Goal: Task Accomplishment & Management: Manage account settings

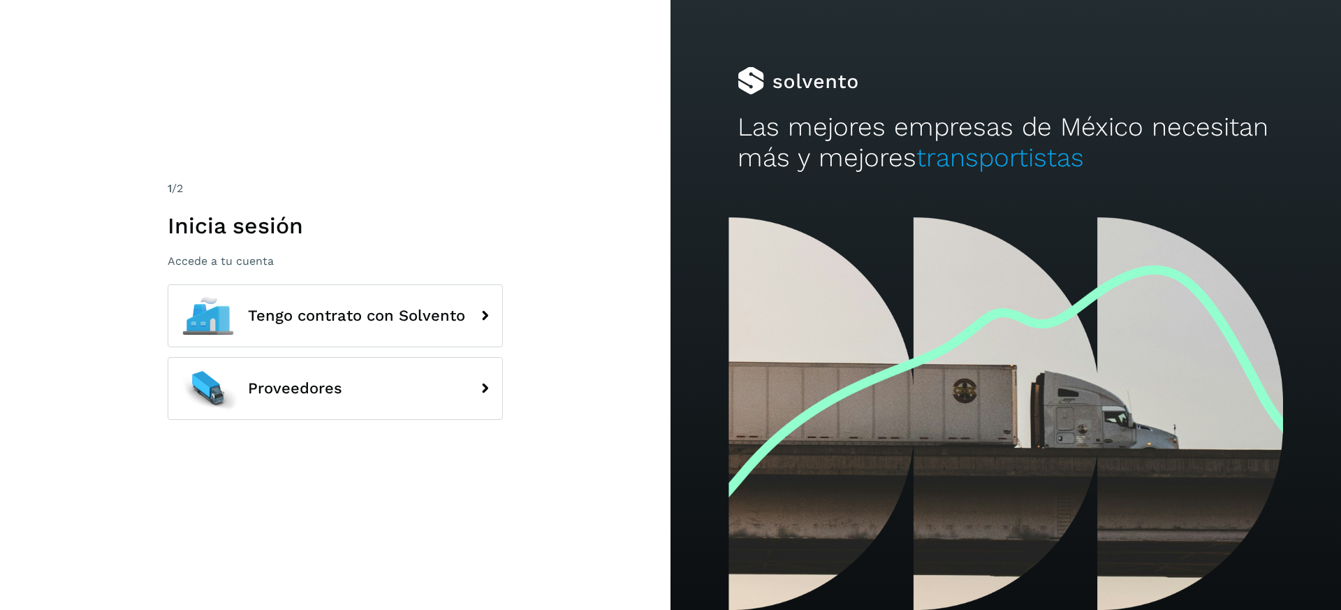
click at [378, 277] on div "1 /2 Inicia sesión Accede a tu cuenta Tengo contrato con Solvento Proveedores" at bounding box center [335, 305] width 335 height 250
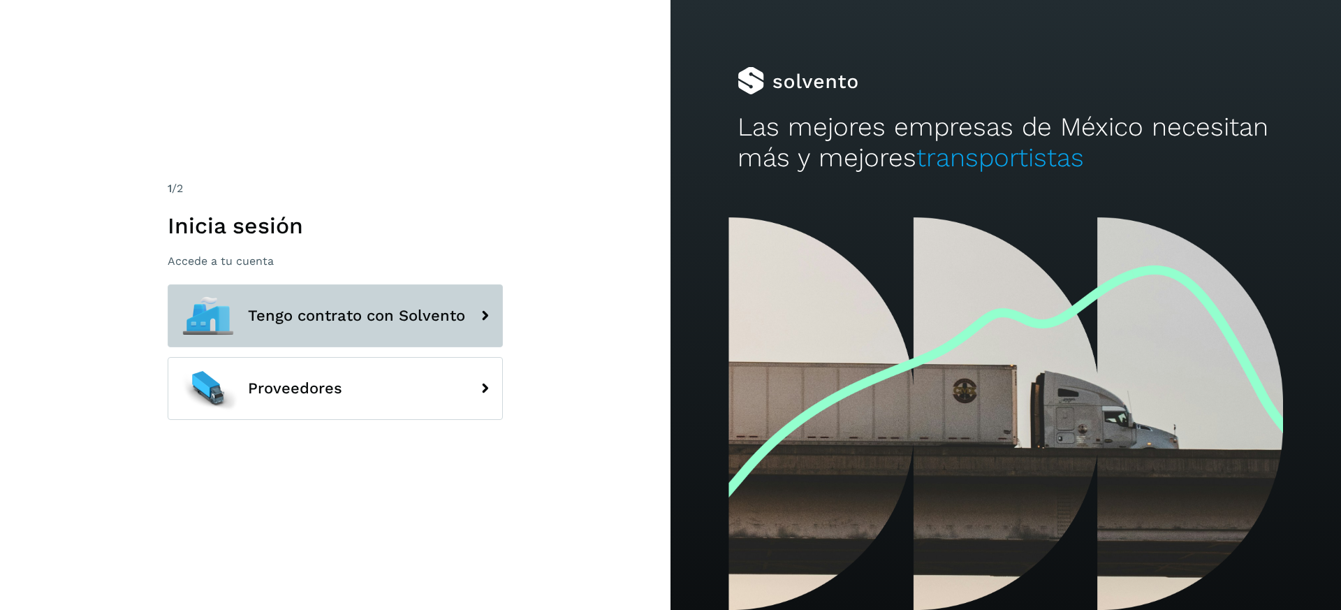
click at [371, 294] on button "Tengo contrato con Solvento" at bounding box center [335, 315] width 335 height 63
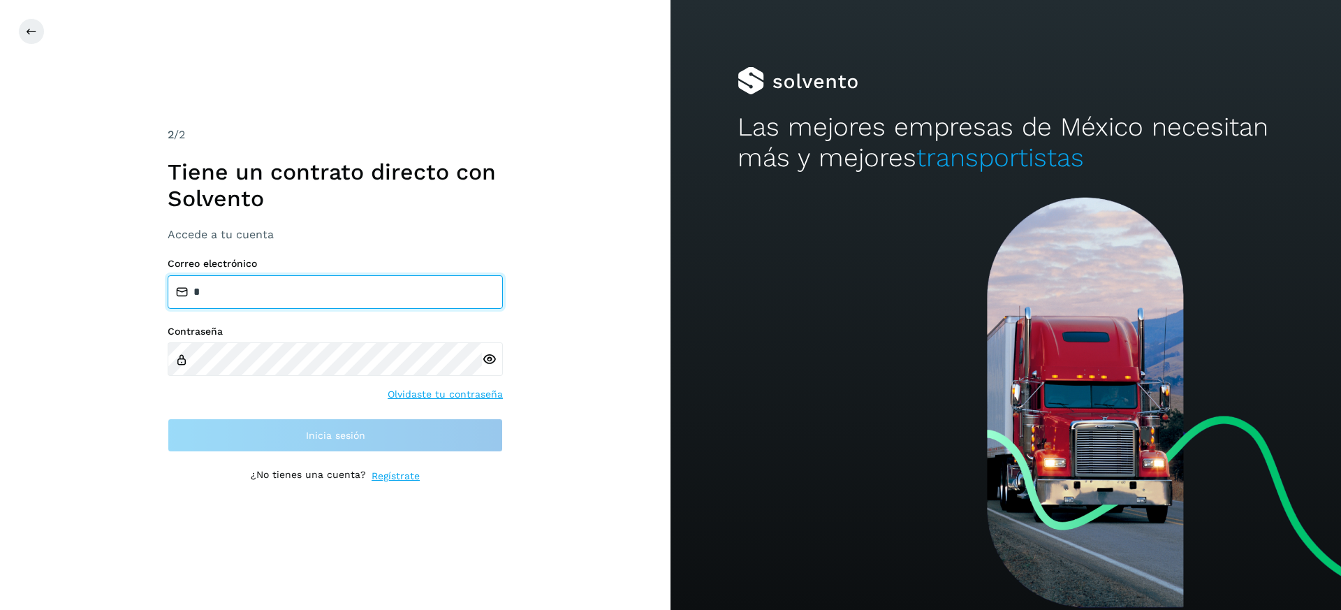
click at [307, 291] on input "*" at bounding box center [335, 292] width 335 height 34
type input "**********"
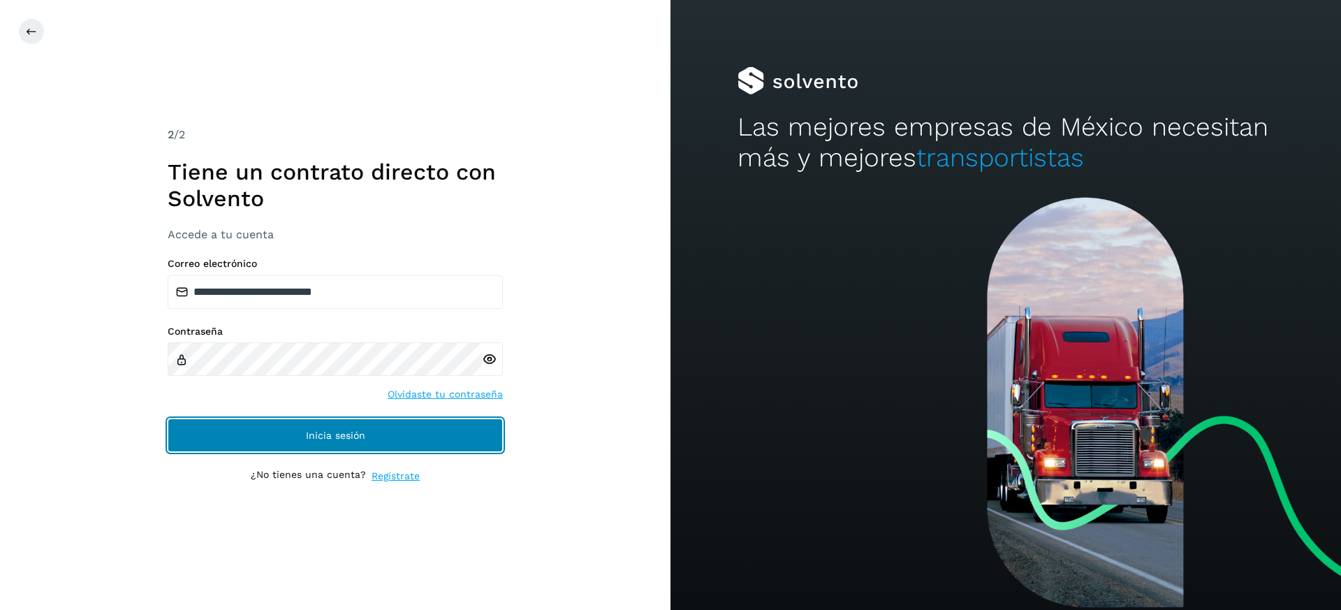
click at [320, 432] on span "Inicia sesión" at bounding box center [335, 435] width 59 height 10
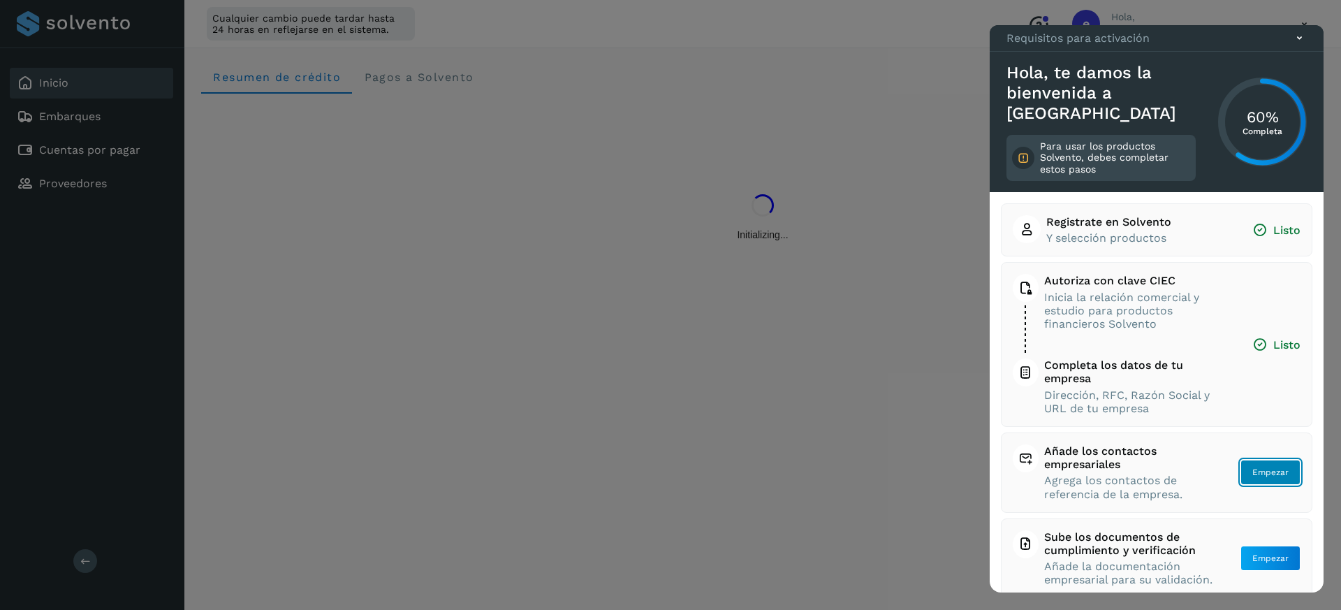
click at [1281, 476] on span "Empezar" at bounding box center [1270, 472] width 36 height 13
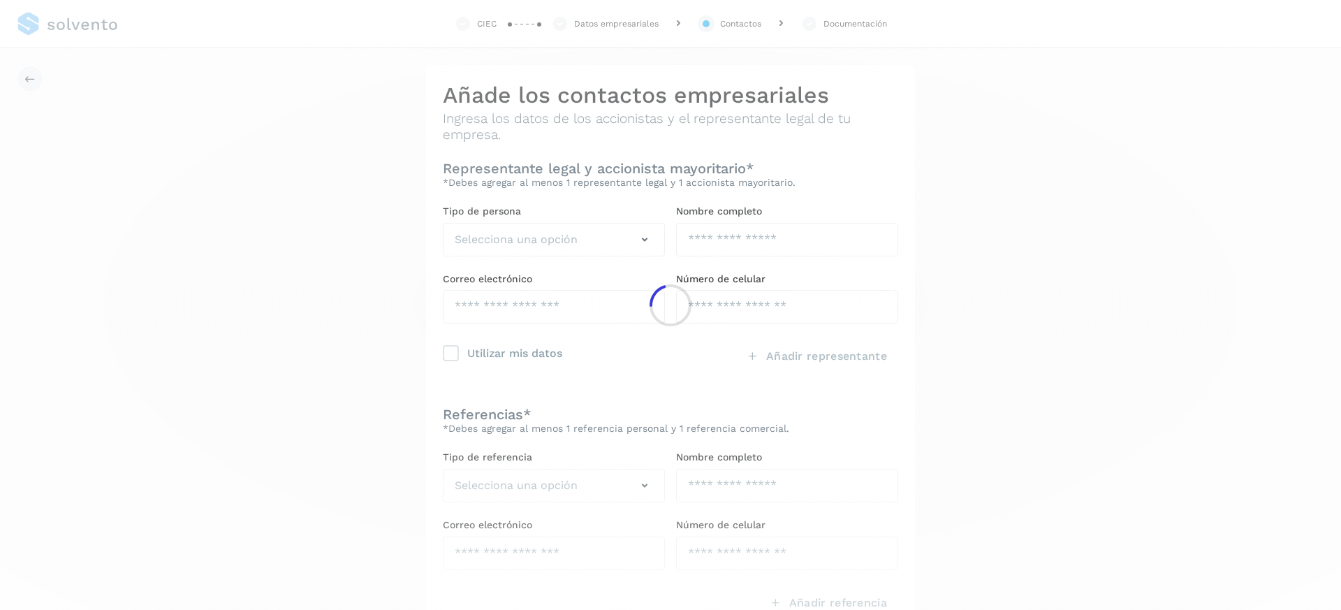
scroll to position [1, 0]
